Goal: Find specific page/section: Find specific page/section

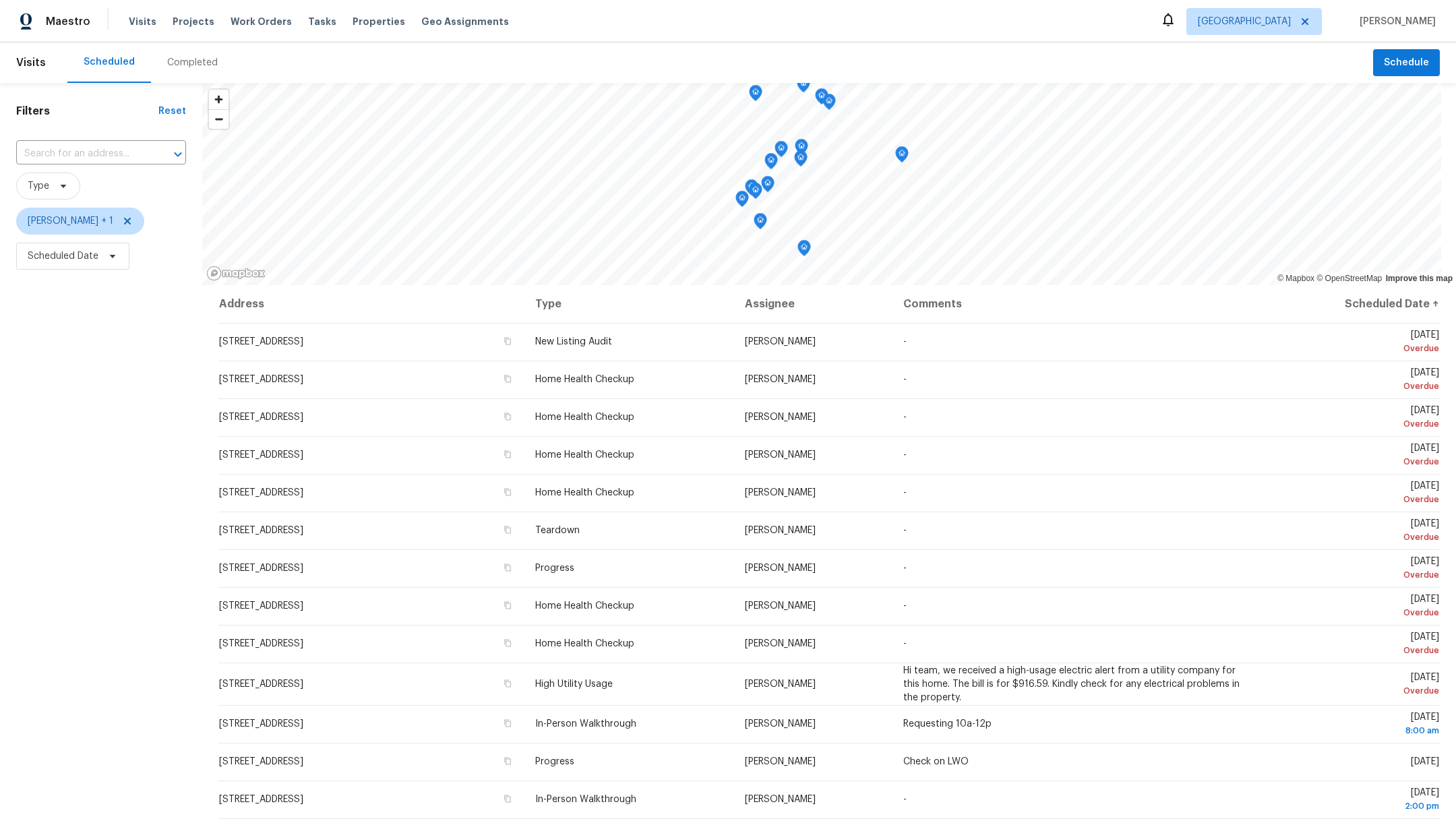
scroll to position [3, 0]
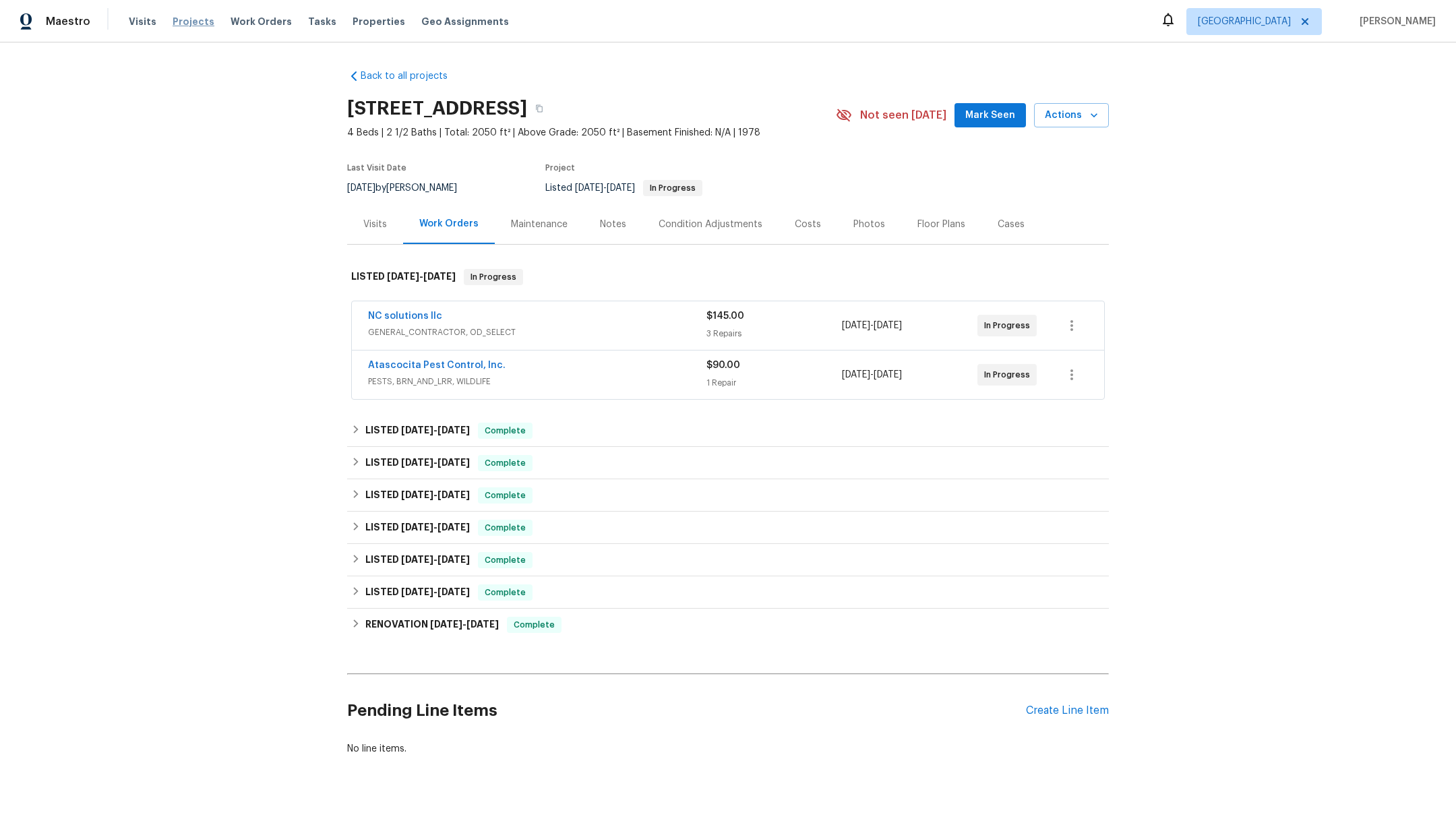
click at [192, 15] on span "Projects" at bounding box center [194, 22] width 42 height 14
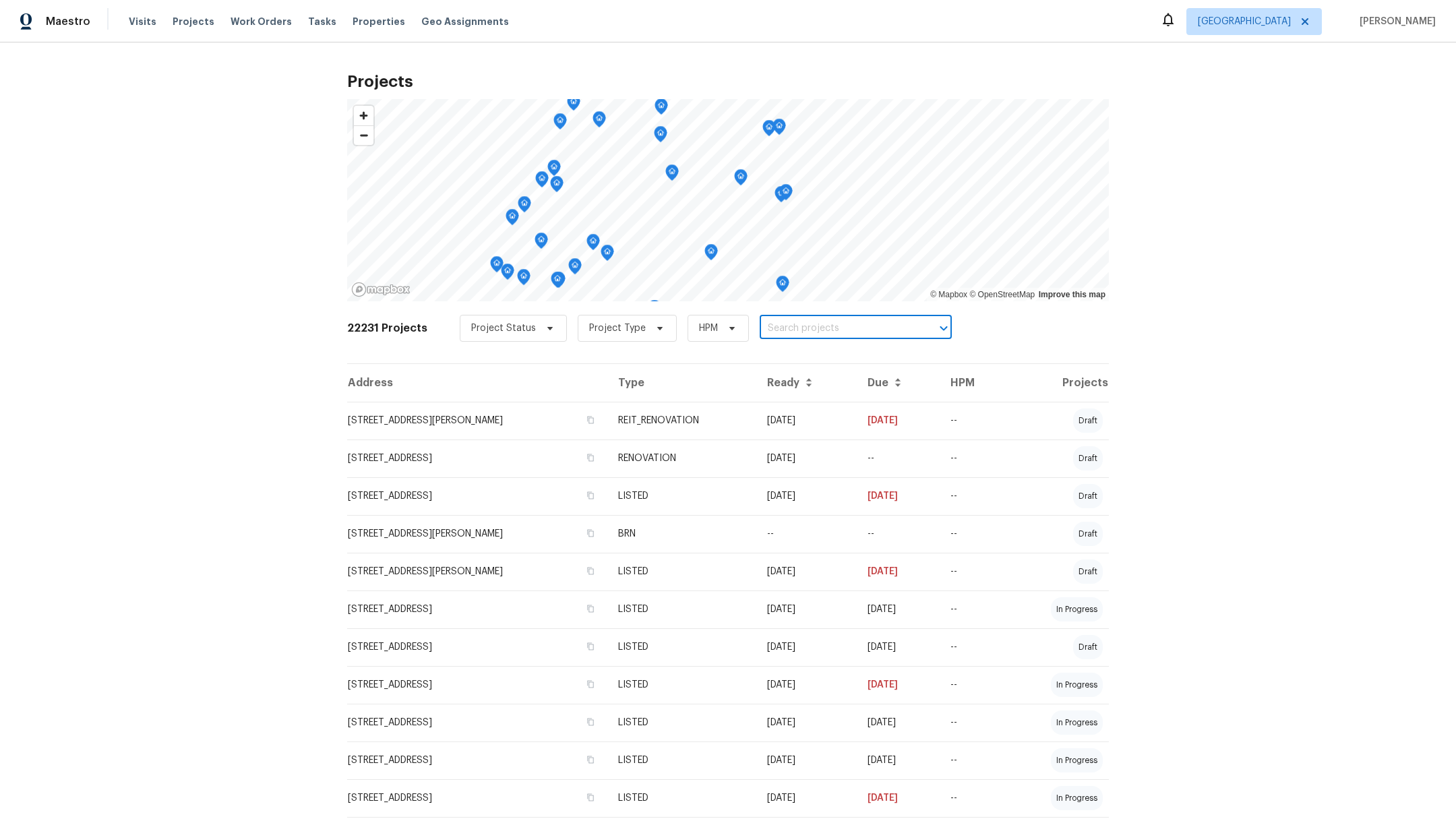
click at [787, 324] on input "text" at bounding box center [837, 329] width 154 height 21
type input "2222 pr"
click at [797, 360] on li "[STREET_ADDRESS]" at bounding box center [841, 357] width 196 height 22
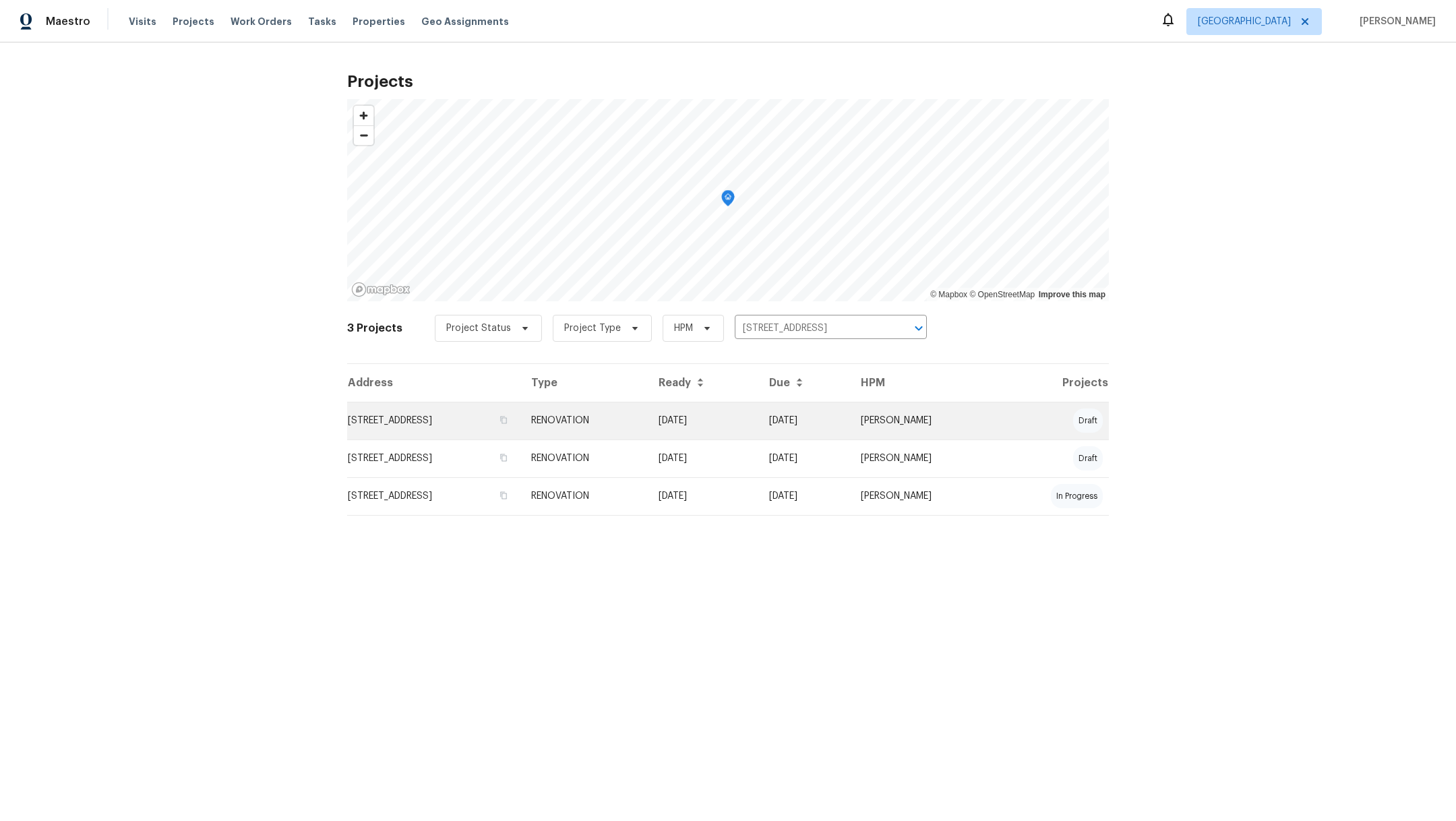
click at [402, 419] on td "[STREET_ADDRESS]" at bounding box center [434, 421] width 173 height 38
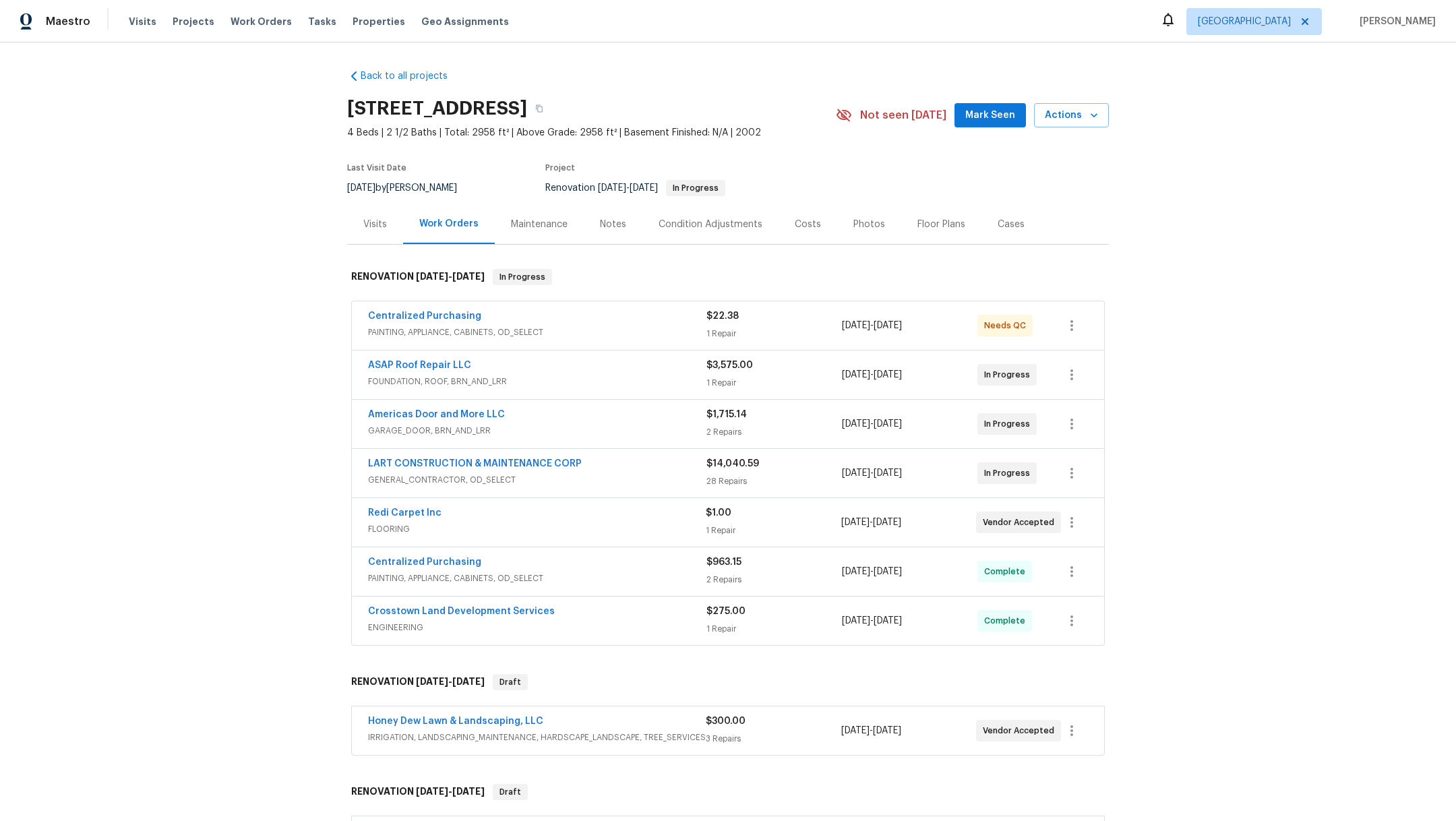
click at [917, 226] on div "Floor Plans" at bounding box center [941, 224] width 48 height 14
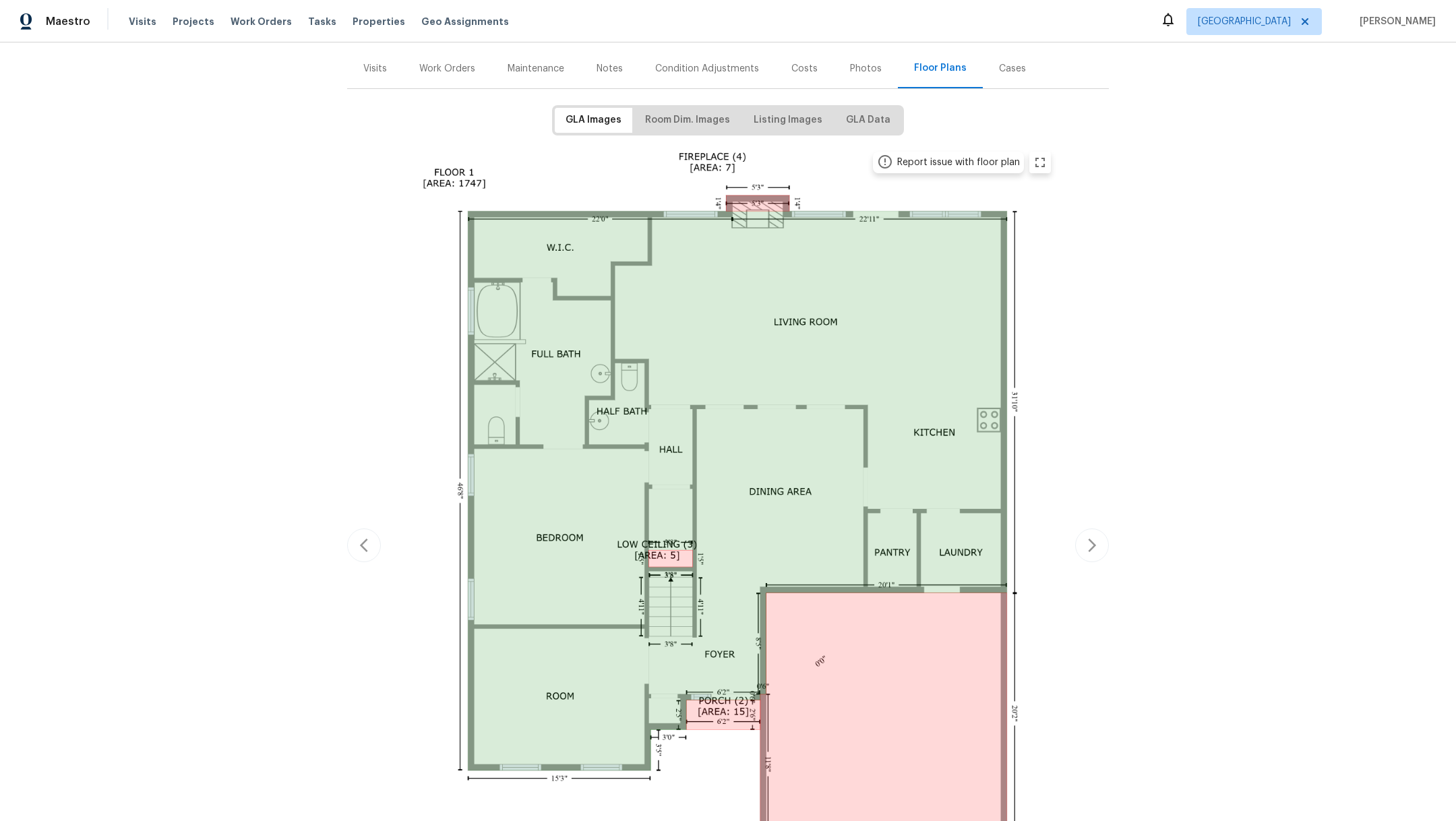
scroll to position [155, 0]
click at [654, 130] on button "Room Dim. Images" at bounding box center [687, 121] width 106 height 25
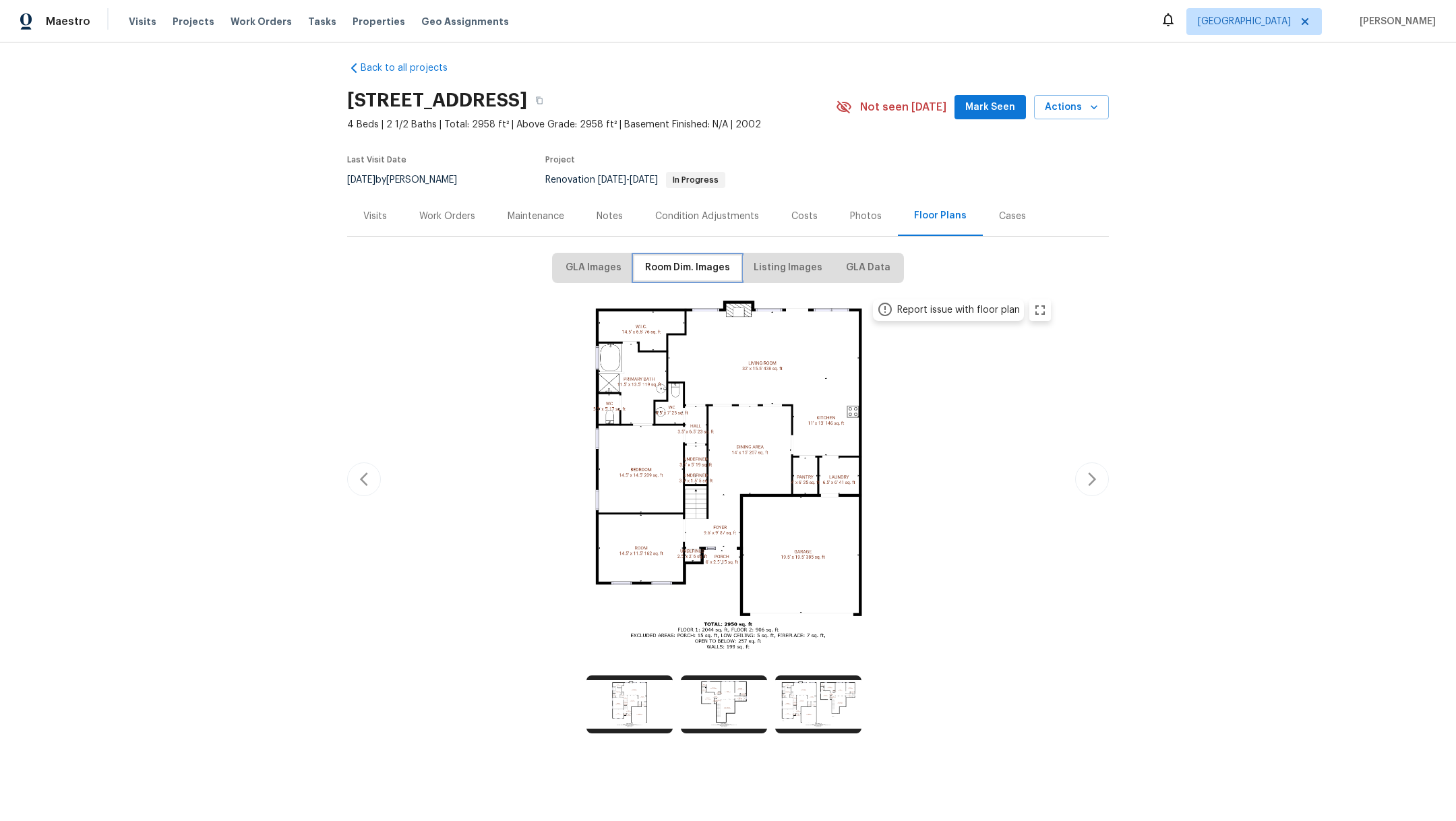
scroll to position [0, 0]
